Goal: Information Seeking & Learning: Check status

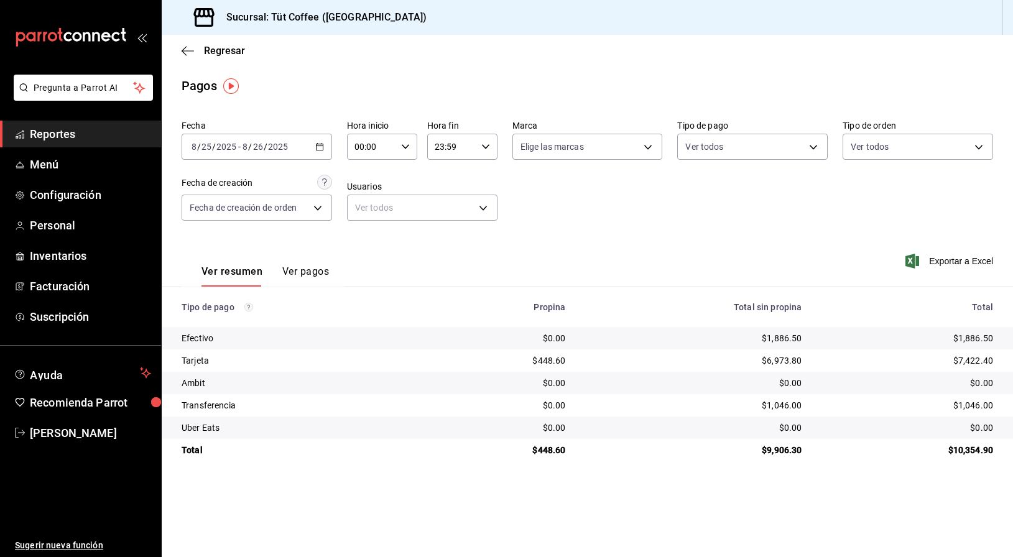
click at [320, 147] on icon "button" at bounding box center [319, 146] width 9 height 9
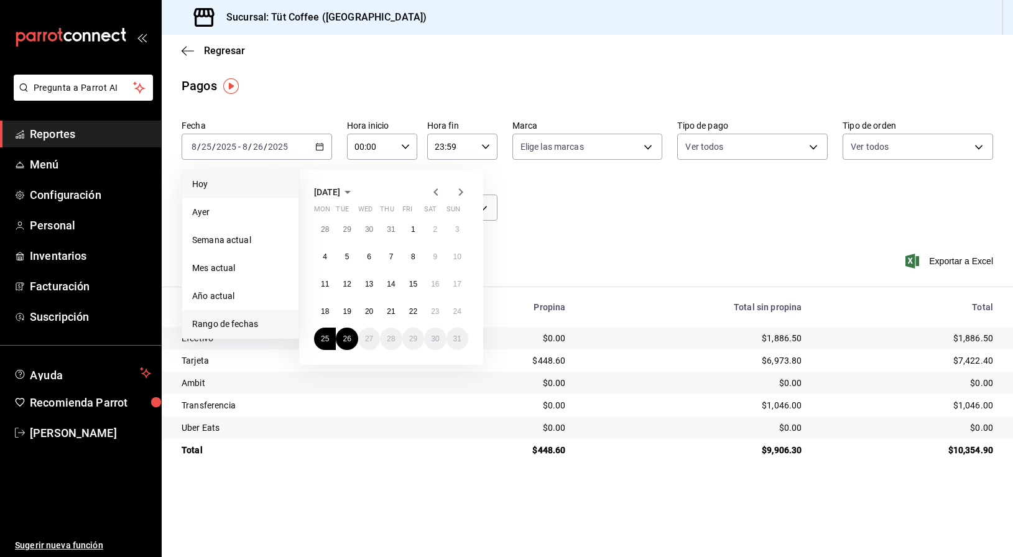
click at [216, 182] on span "Hoy" at bounding box center [240, 184] width 96 height 13
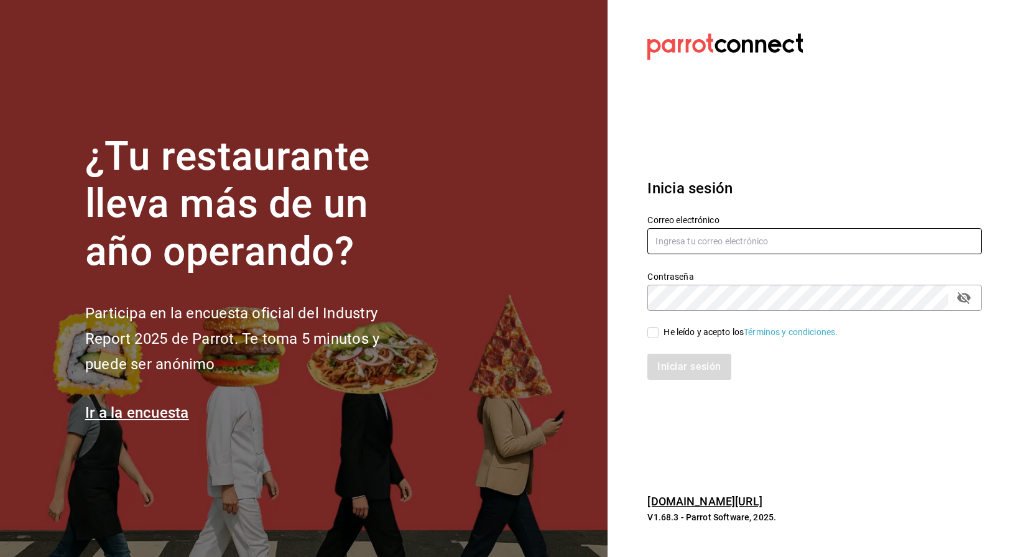
click at [700, 246] on input "text" at bounding box center [814, 241] width 334 height 26
type input "tutcoffeemx@gmail.com"
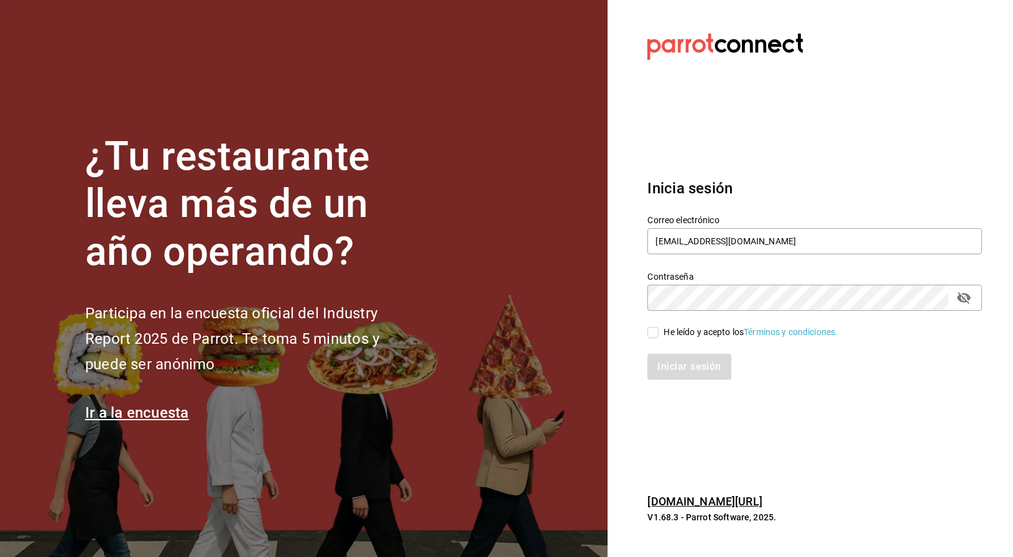
click at [651, 332] on input "He leído y acepto los Términos y condiciones." at bounding box center [652, 332] width 11 height 11
checkbox input "true"
click at [683, 364] on button "Iniciar sesión" at bounding box center [689, 367] width 85 height 26
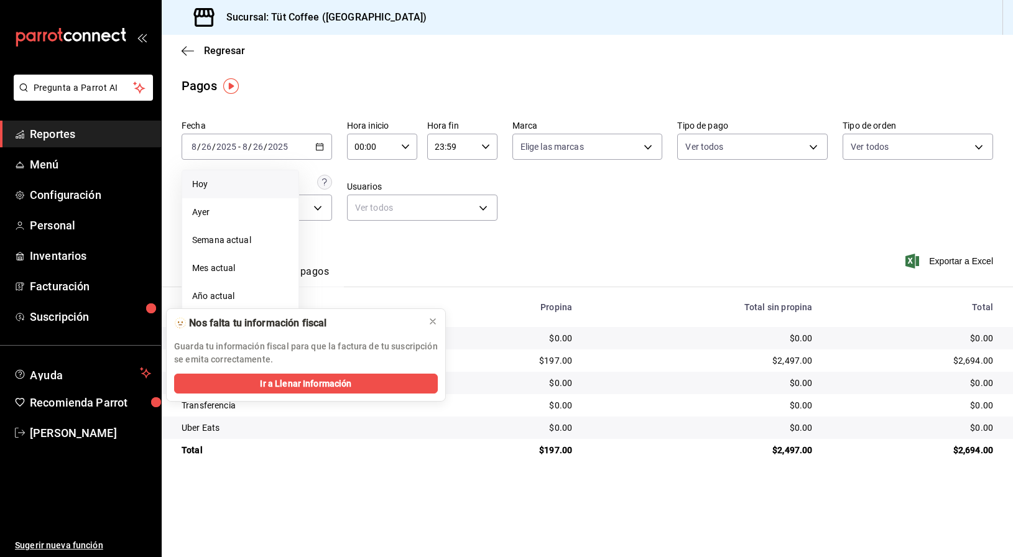
click at [225, 184] on span "Hoy" at bounding box center [240, 184] width 96 height 13
click at [607, 239] on div "Ver resumen Ver pagos Exportar a Excel" at bounding box center [587, 269] width 851 height 66
click at [729, 495] on main "Regresar Pagos Fecha 2025-08-26 8 / 26 / 2025 - 2025-08-26 8 / 26 / 2025 Hora i…" at bounding box center [587, 296] width 851 height 522
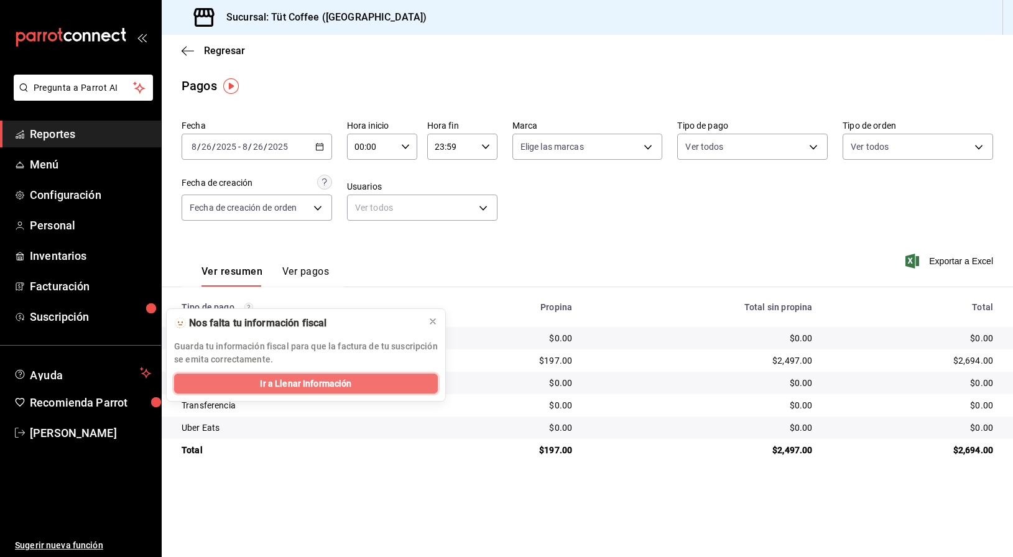
click at [303, 384] on span "Ir a Llenar Información" at bounding box center [305, 383] width 91 height 13
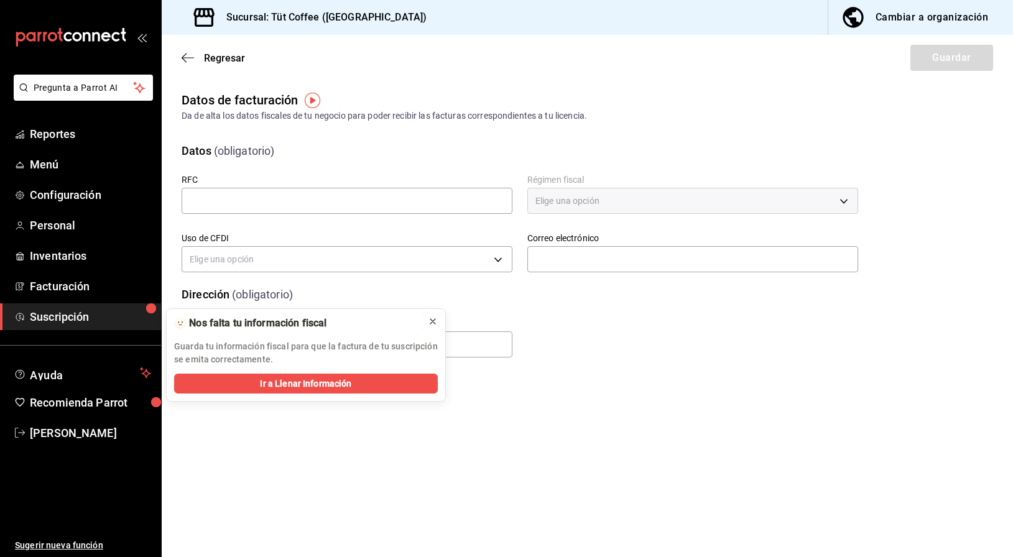
click at [438, 317] on button at bounding box center [433, 321] width 20 height 20
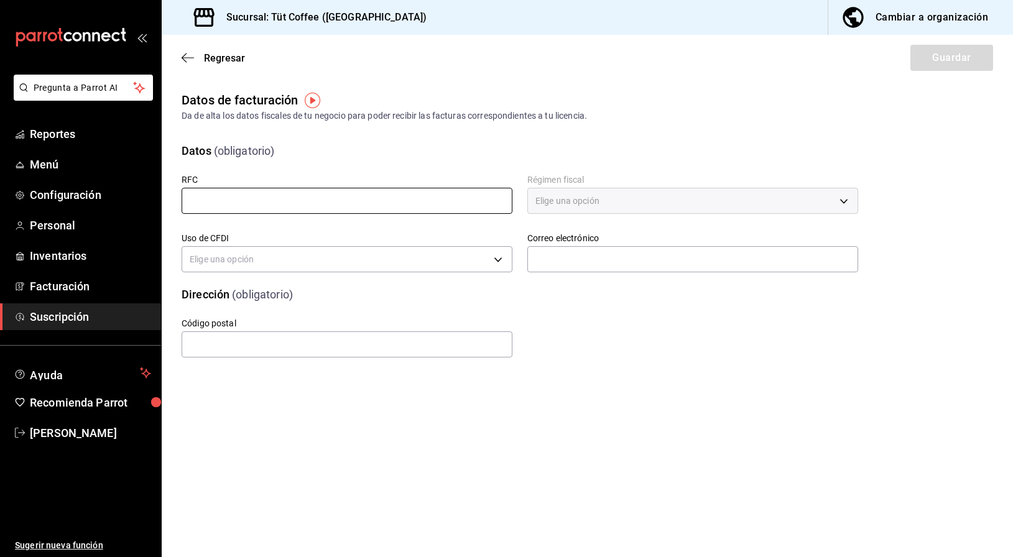
click at [319, 200] on input "text" at bounding box center [347, 201] width 331 height 26
type input "CCA230925FF9"
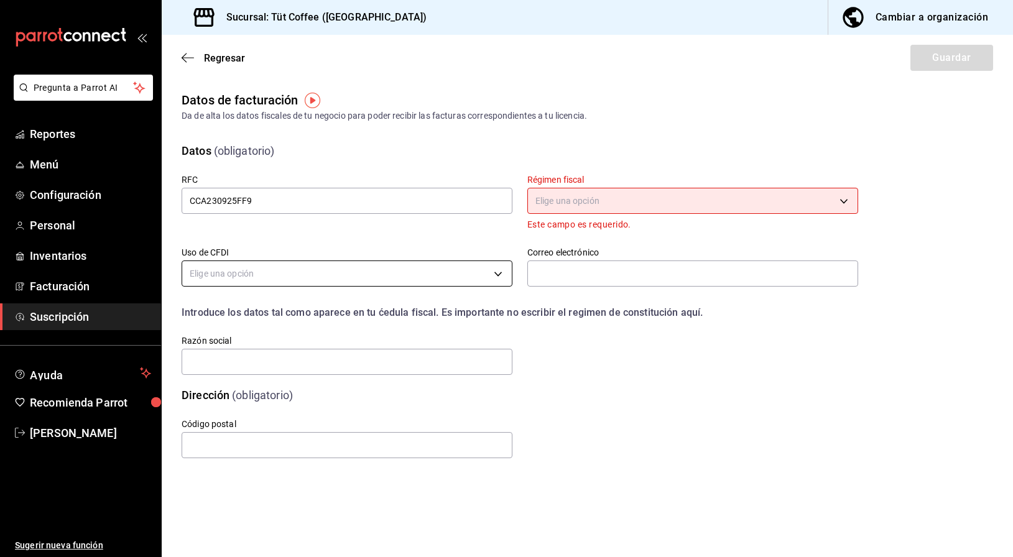
click at [294, 272] on body "Pregunta a Parrot AI Reportes Menú Configuración Personal Inventarios Facturaci…" at bounding box center [506, 278] width 1013 height 557
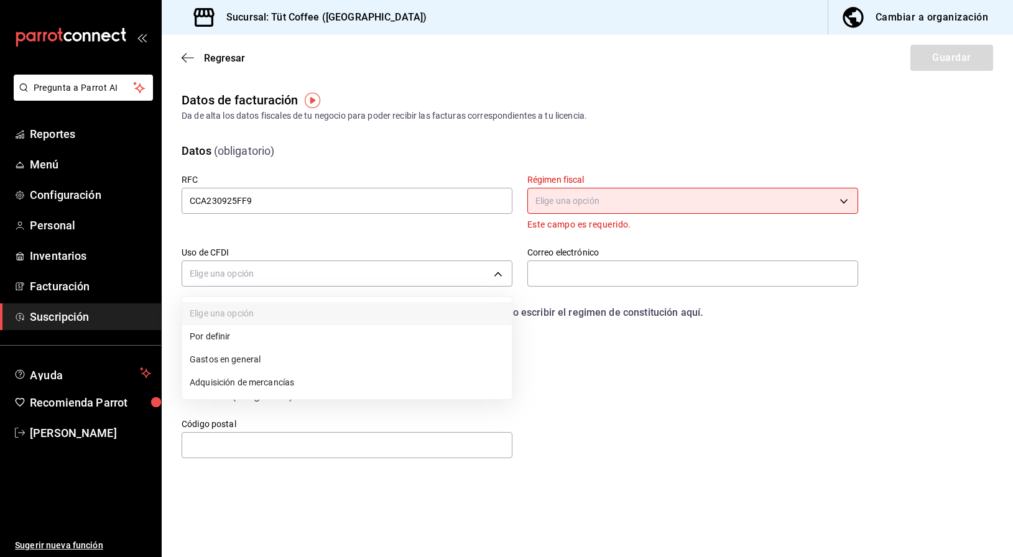
click at [262, 359] on li "Gastos en general" at bounding box center [346, 359] width 329 height 23
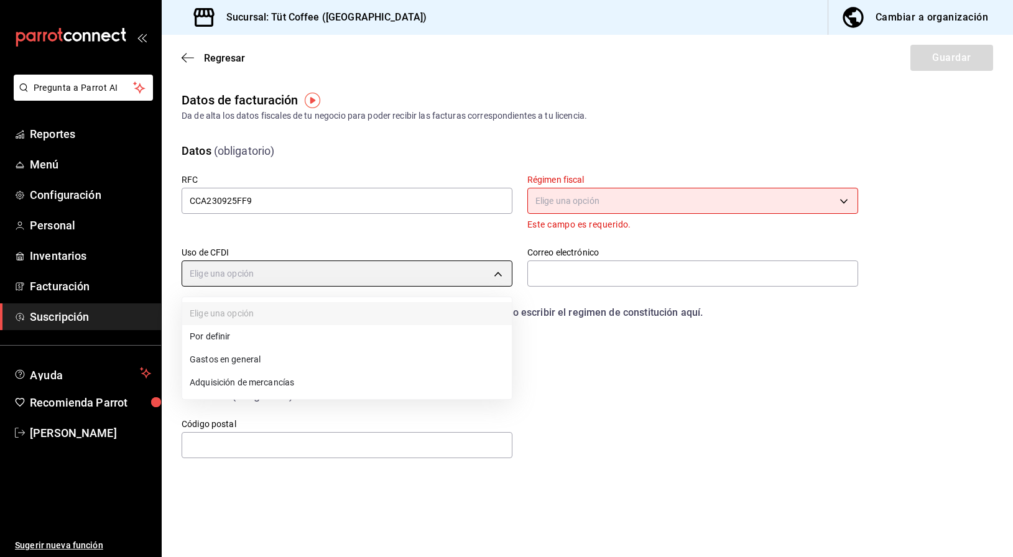
type input "G03"
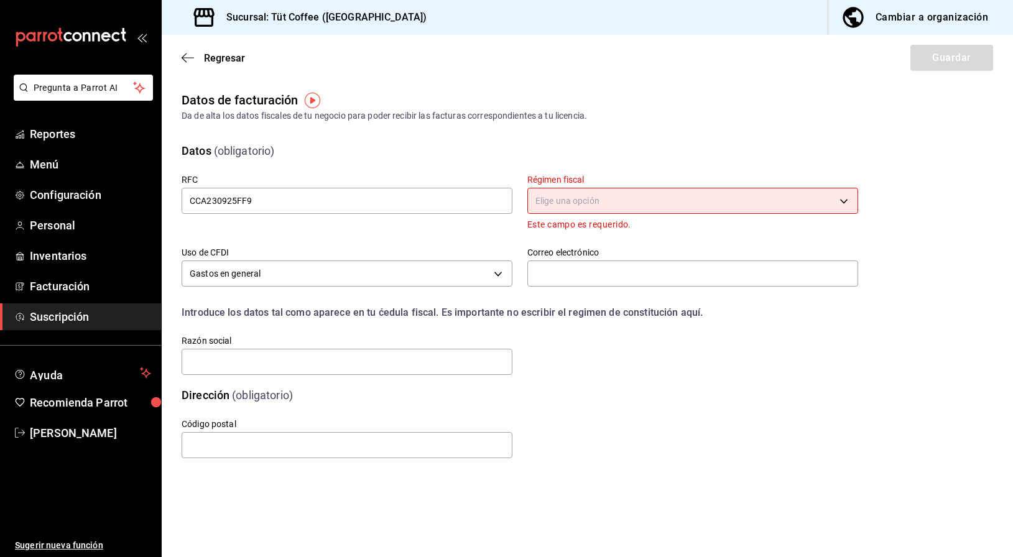
click at [636, 200] on body "Pregunta a Parrot AI Reportes Menú Configuración Personal Inventarios Facturaci…" at bounding box center [506, 278] width 1013 height 557
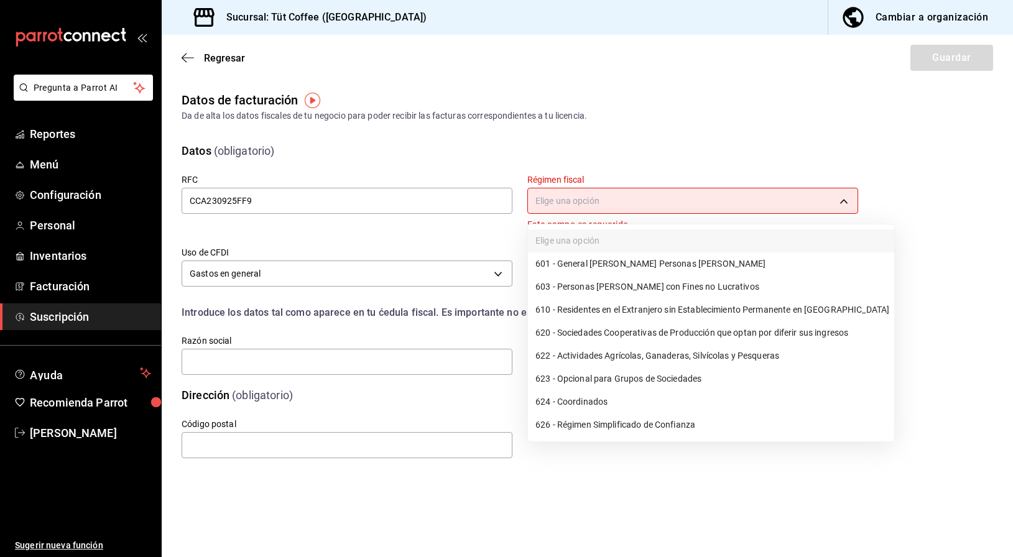
click at [629, 262] on li "601 - General de Ley Personas Morales" at bounding box center [711, 263] width 366 height 23
type input "601"
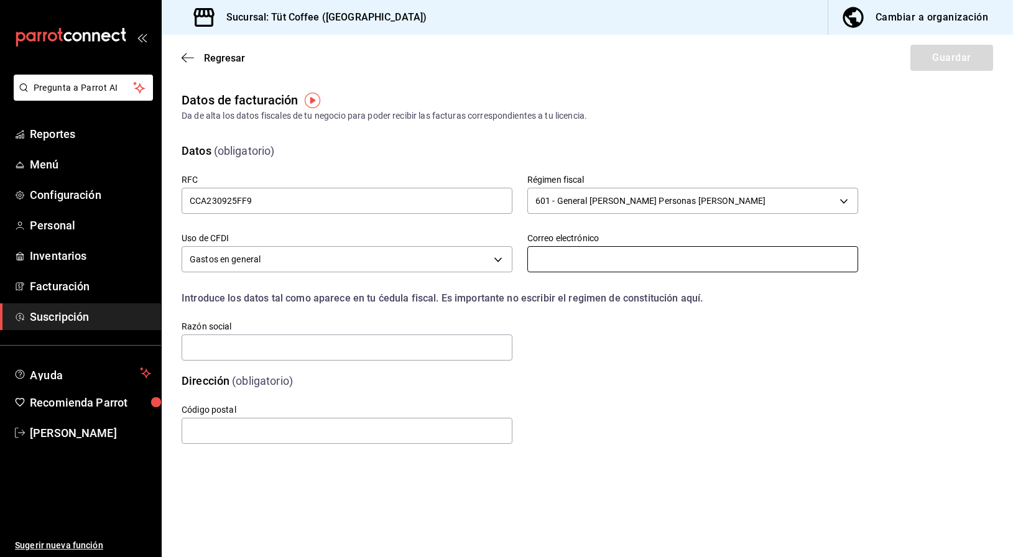
click at [582, 259] on input "text" at bounding box center [692, 259] width 331 height 26
type input "tutcoffeemx@gmail.com"
type input "11000"
click at [275, 340] on input "text" at bounding box center [347, 347] width 331 height 26
type input "CROMO CAFE"
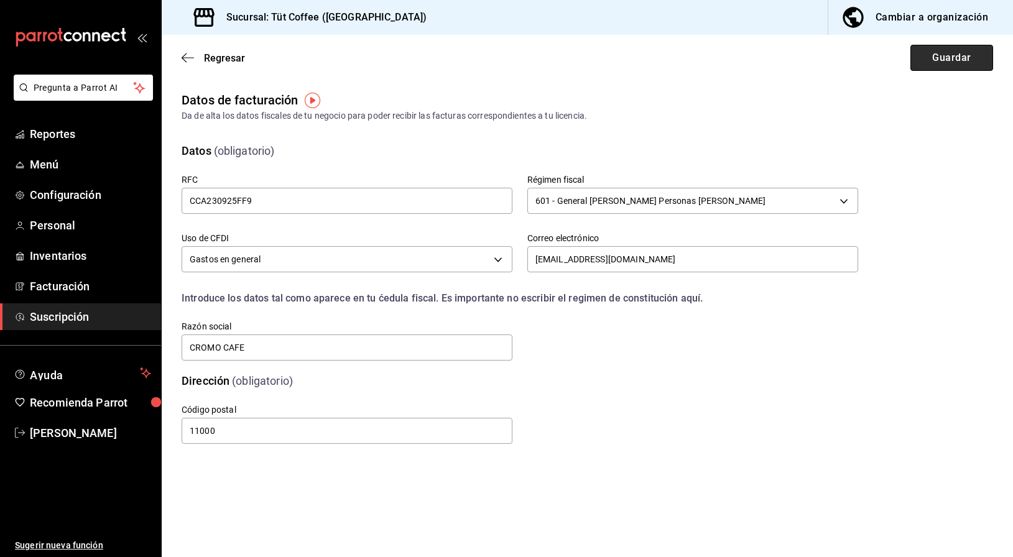
click at [940, 58] on button "Guardar" at bounding box center [951, 58] width 83 height 26
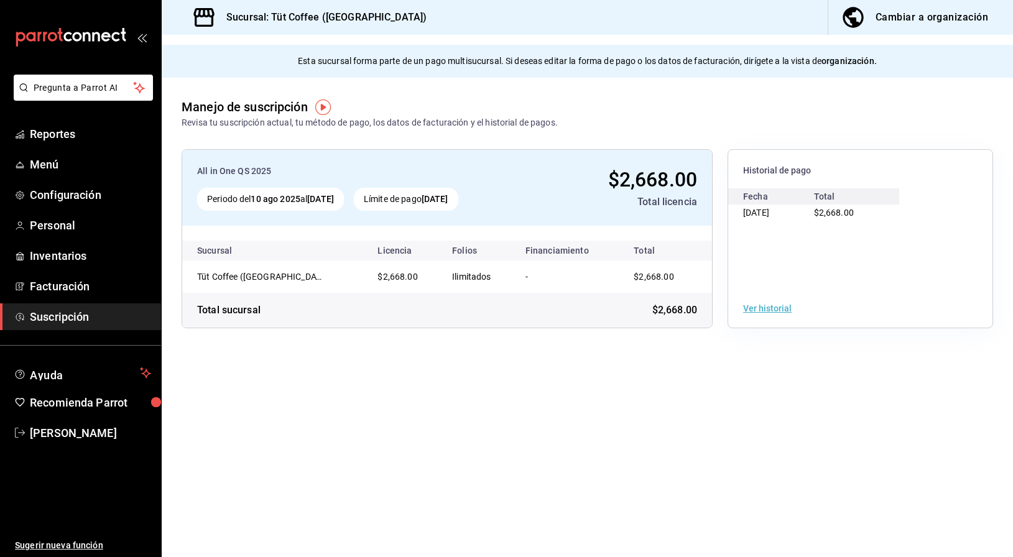
click at [330, 456] on main "Esta sucursal forma parte de un pago multisucursal. Si deseas editar la forma d…" at bounding box center [587, 296] width 851 height 522
click at [44, 285] on span "Facturación" at bounding box center [90, 286] width 121 height 17
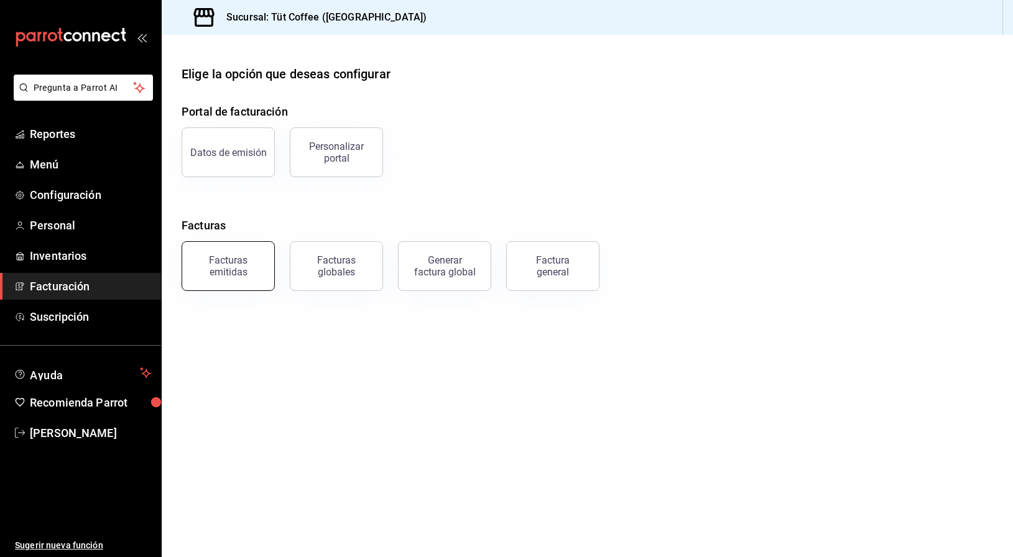
click at [231, 272] on div "Facturas emitidas" at bounding box center [228, 266] width 77 height 24
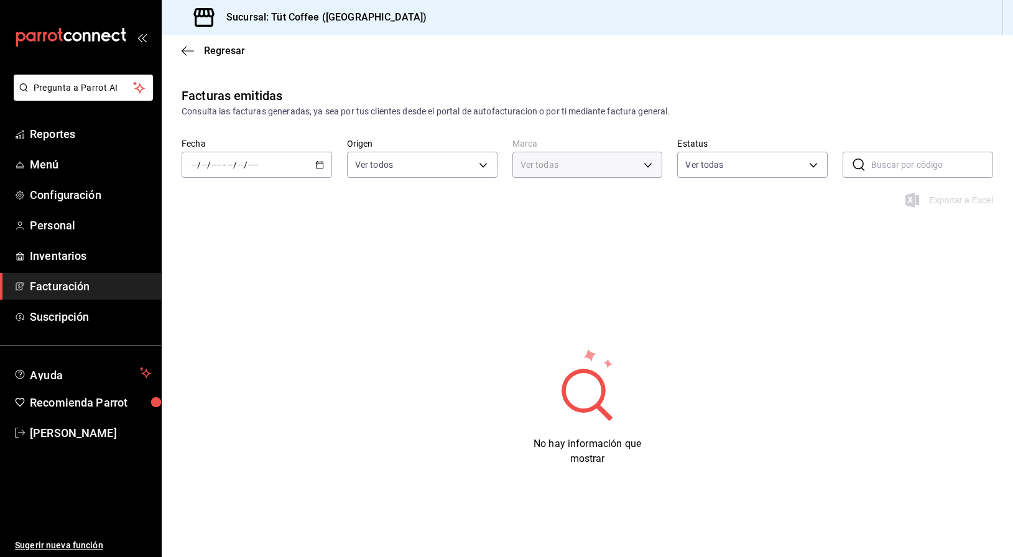
type input "25341270-96f9-4463-ab3a-2da7ebbc6daf"
click at [312, 163] on div "/ / - / /" at bounding box center [257, 165] width 150 height 26
click at [230, 282] on span "Mes actual" at bounding box center [240, 286] width 96 height 13
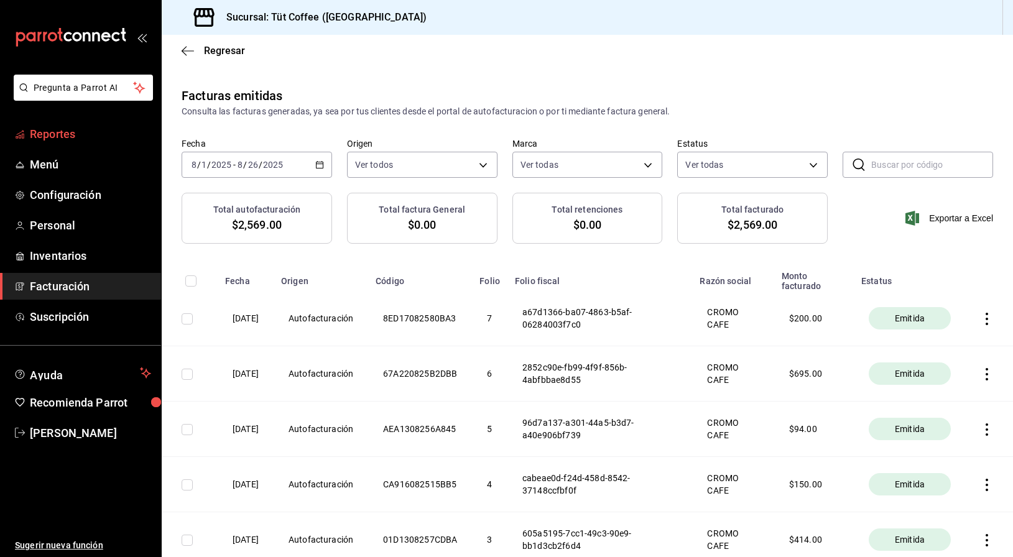
click at [76, 130] on span "Reportes" at bounding box center [90, 134] width 121 height 17
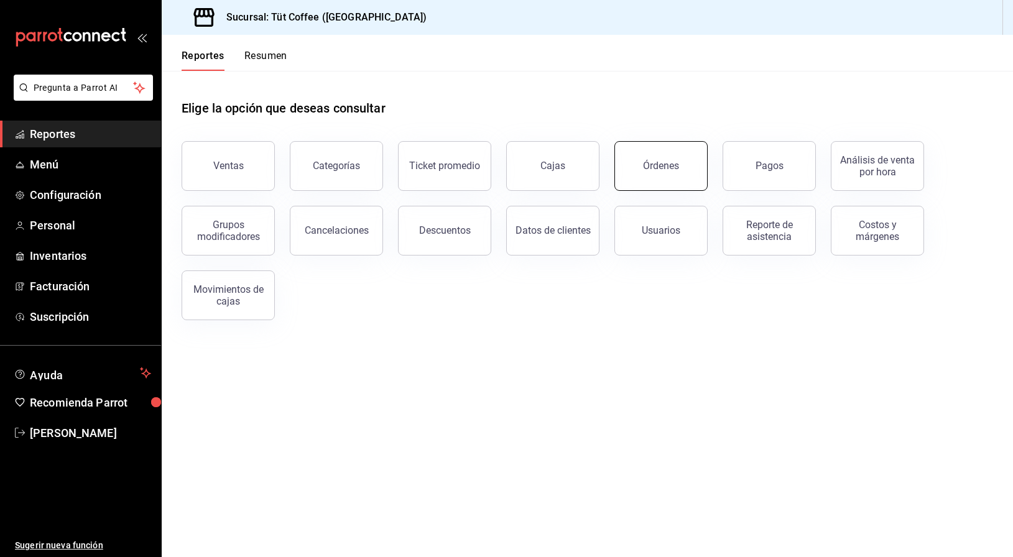
click at [646, 166] on div "Órdenes" at bounding box center [661, 166] width 36 height 12
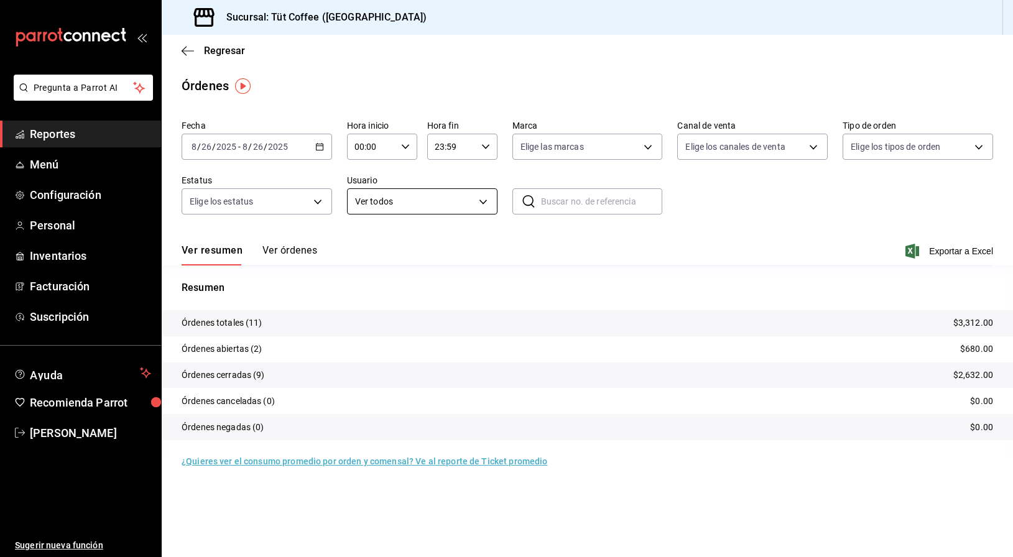
click at [444, 201] on body "Pregunta a Parrot AI Reportes Menú Configuración Personal Inventarios Facturaci…" at bounding box center [506, 278] width 1013 height 557
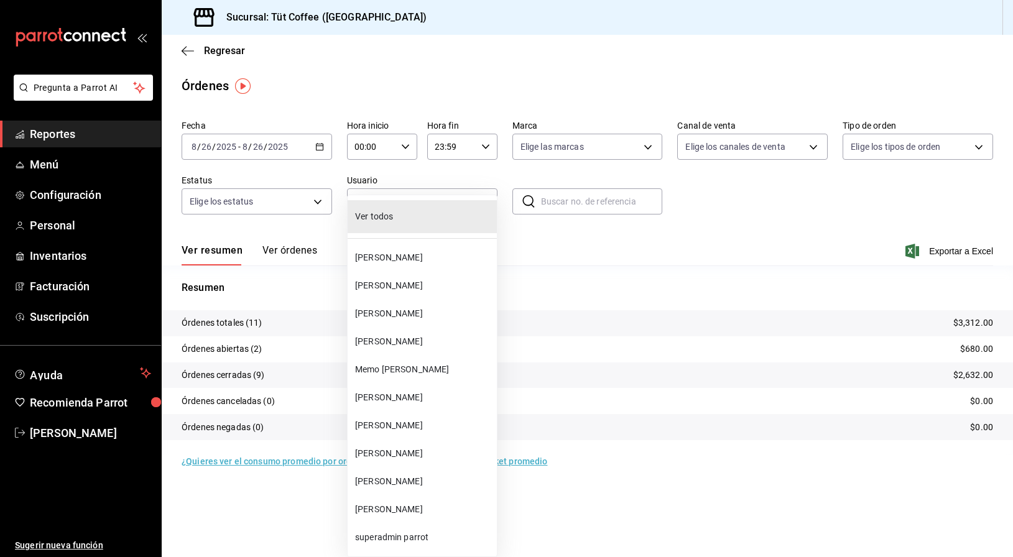
click at [377, 217] on span "Ver todos" at bounding box center [423, 216] width 137 height 13
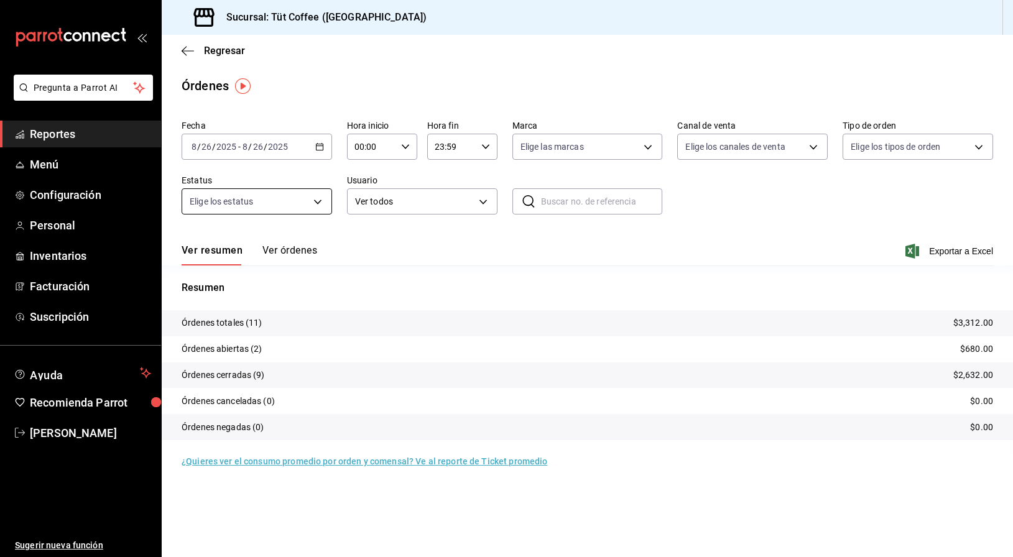
click at [315, 199] on body "Pregunta a Parrot AI Reportes Menú Configuración Personal Inventarios Facturaci…" at bounding box center [506, 278] width 1013 height 557
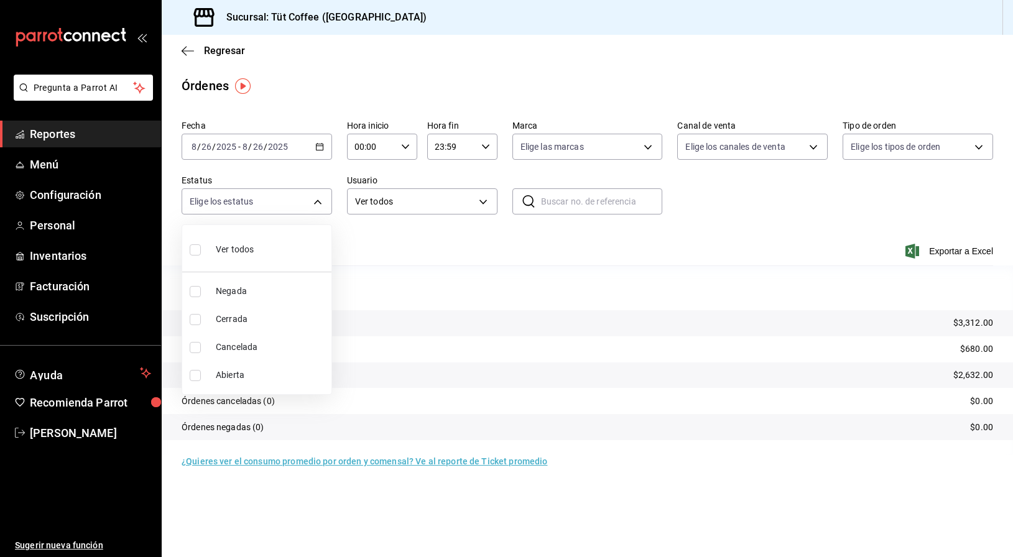
click at [250, 246] on span "Ver todos" at bounding box center [235, 249] width 38 height 13
type input "DENIED,FINISHED,CANCELED,OPEN"
checkbox input "true"
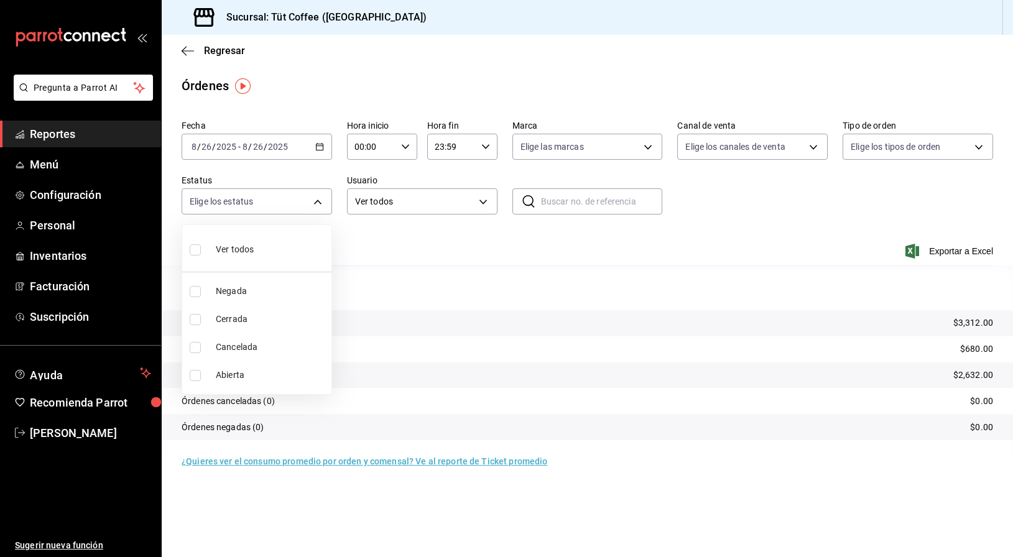
checkbox input "true"
click at [439, 237] on div at bounding box center [506, 278] width 1013 height 557
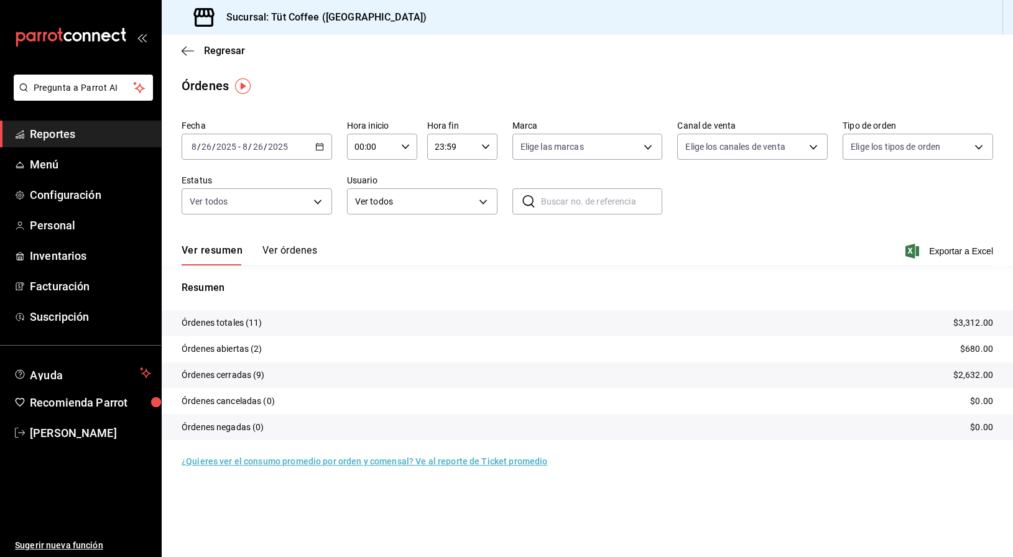
click at [316, 149] on \(Stroke\) "button" at bounding box center [319, 147] width 7 height 7
click at [243, 266] on span "Mes actual" at bounding box center [240, 268] width 96 height 13
click at [191, 46] on icon "button" at bounding box center [188, 50] width 12 height 11
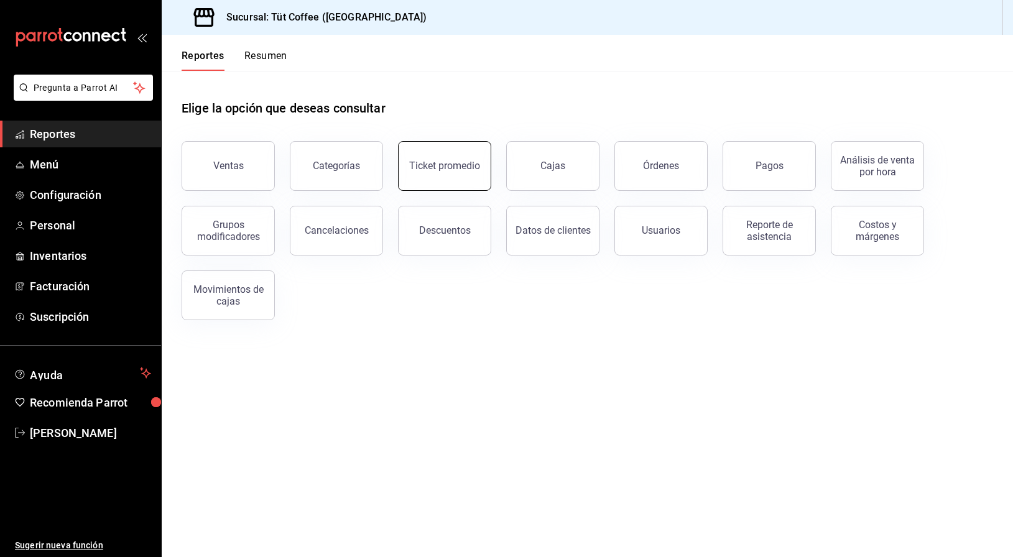
click at [468, 168] on div "Ticket promedio" at bounding box center [444, 166] width 71 height 12
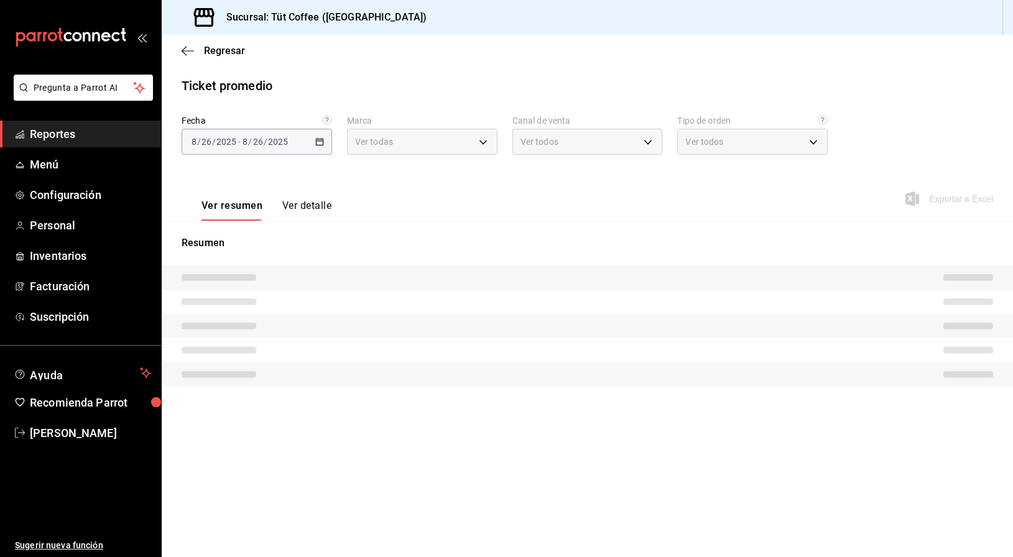
type input "25341270-96f9-4463-ab3a-2da7ebbc6daf"
type input "PARROT,UBER_EATS,RAPPI,DIDI_FOOD,ONLINE"
type input "5bfea3a5-54d3-4495-9f7e-797c2aeadf08,a30bd0b7-355a-4d5b-9d02-804020b53841,d8c9b…"
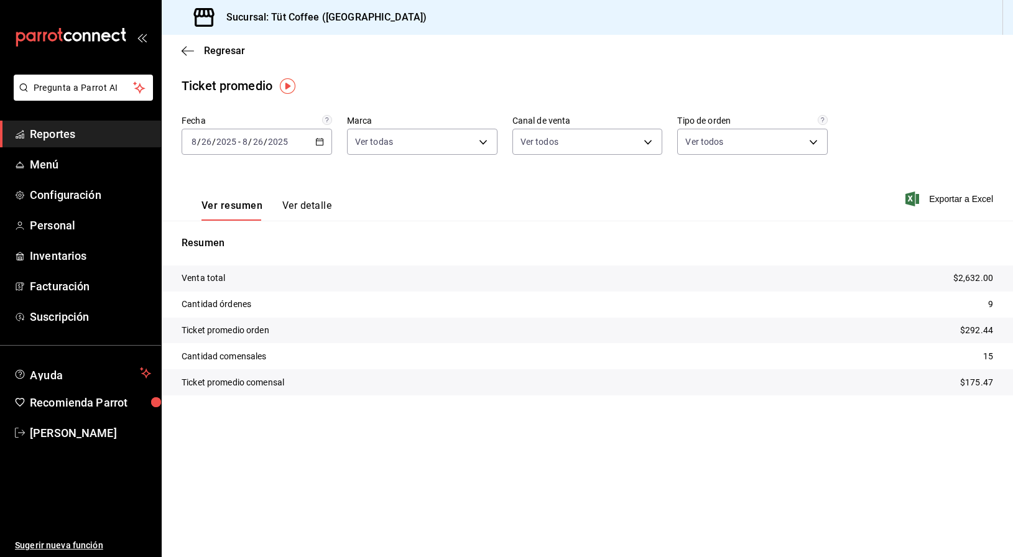
click at [254, 144] on input "26" at bounding box center [257, 142] width 11 height 10
click at [217, 262] on span "Mes actual" at bounding box center [240, 263] width 96 height 13
click at [222, 304] on p "Cantidad órdenes" at bounding box center [217, 304] width 70 height 13
click at [223, 331] on p "Ticket promedio orden" at bounding box center [226, 330] width 88 height 13
